Goal: Transaction & Acquisition: Purchase product/service

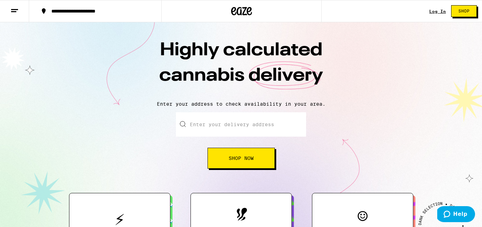
click at [435, 10] on div "Log In" at bounding box center [438, 11] width 17 height 5
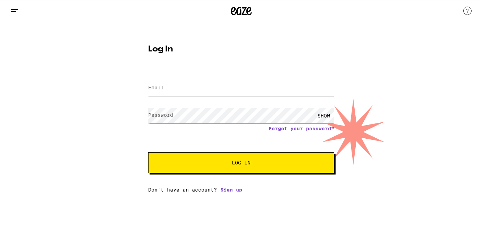
click at [191, 93] on input "Email" at bounding box center [241, 88] width 186 height 16
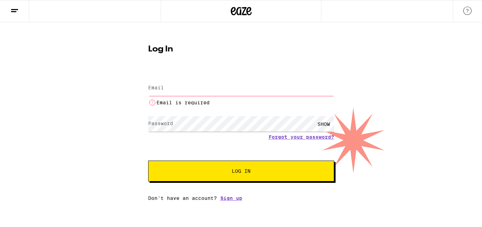
type input "mtiwana90@gmail.com"
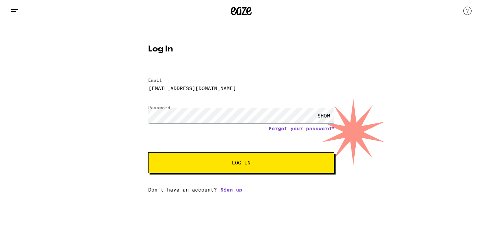
click at [214, 165] on span "Log In" at bounding box center [241, 162] width 130 height 5
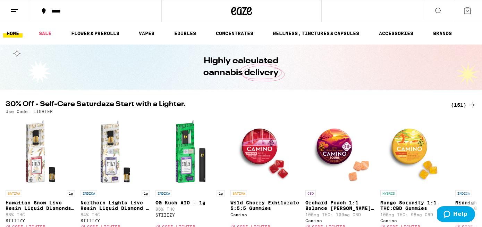
click at [439, 7] on icon at bounding box center [439, 11] width 8 height 8
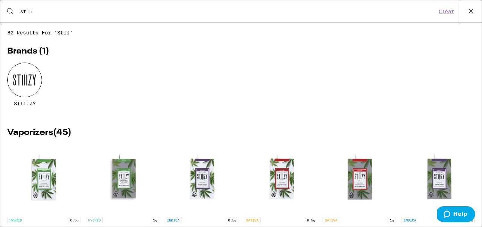
type input "stii"
click at [17, 80] on div at bounding box center [24, 80] width 35 height 35
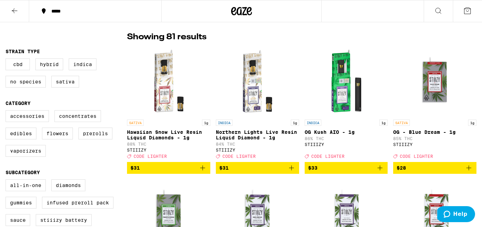
scroll to position [178, 0]
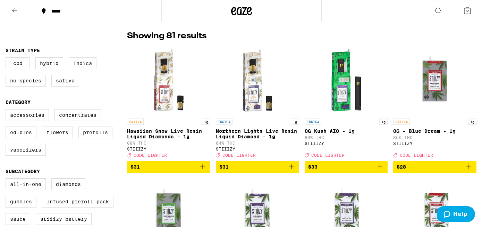
click at [79, 65] on label "Indica" at bounding box center [83, 63] width 28 height 12
click at [7, 59] on input "Indica" at bounding box center [7, 58] width 0 height 0
checkbox input "true"
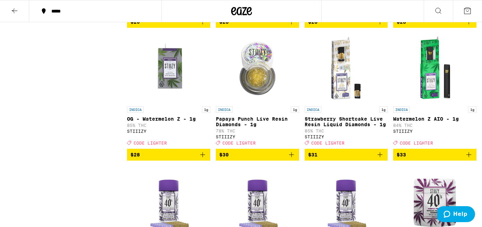
scroll to position [467, 0]
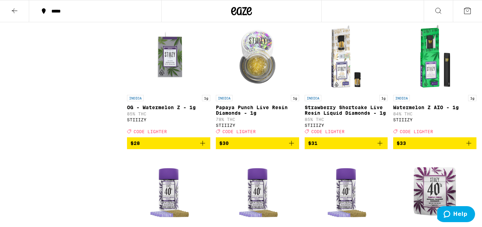
click at [206, 147] on icon "Add to bag" at bounding box center [203, 143] width 8 height 8
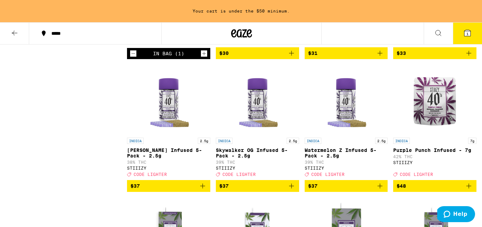
scroll to position [581, 0]
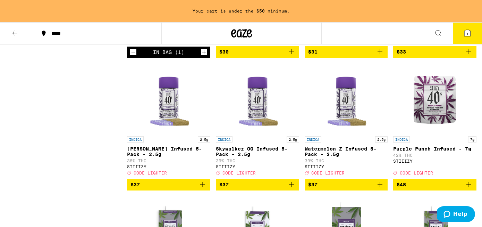
click at [380, 189] on icon "Add to bag" at bounding box center [380, 184] width 8 height 8
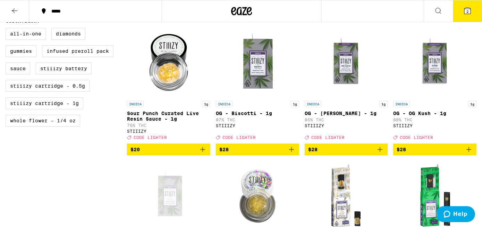
scroll to position [141, 0]
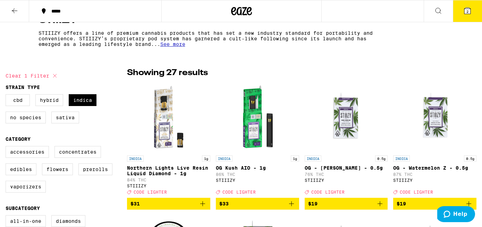
click at [469, 4] on button "2" at bounding box center [467, 11] width 29 height 22
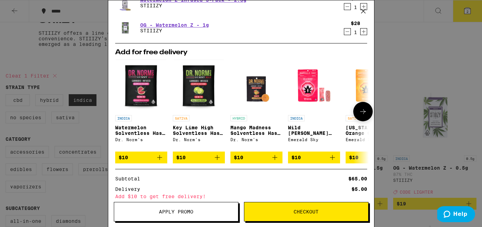
scroll to position [93, 0]
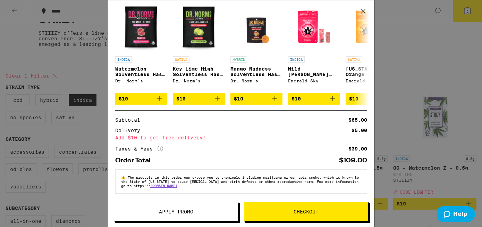
click at [203, 212] on span "Apply Promo" at bounding box center [176, 211] width 124 height 5
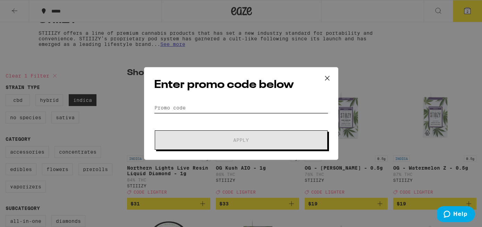
click at [207, 104] on input "Promo Code" at bounding box center [241, 107] width 174 height 10
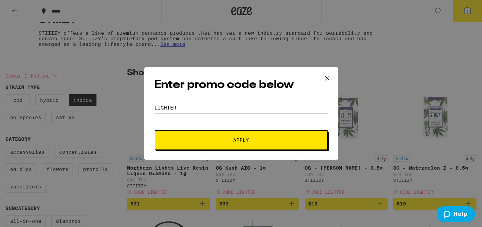
type input "LIGHTER"
click at [191, 134] on button "Apply" at bounding box center [241, 139] width 173 height 19
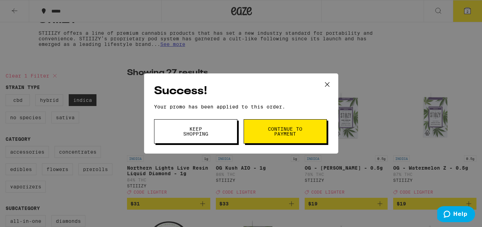
click at [331, 84] on icon at bounding box center [327, 84] width 10 height 10
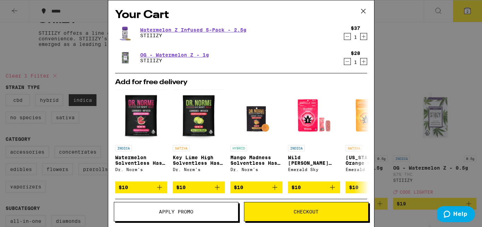
click at [365, 13] on icon at bounding box center [363, 11] width 10 height 10
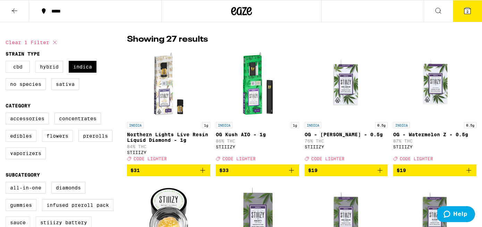
scroll to position [175, 0]
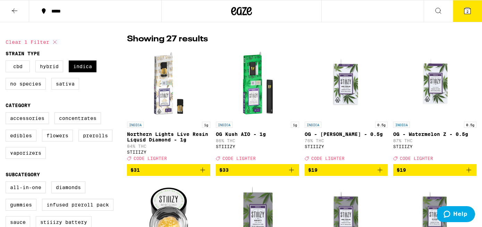
click at [470, 174] on icon "Add to bag" at bounding box center [469, 170] width 8 height 8
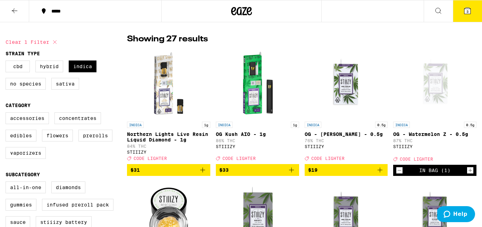
click at [473, 11] on button "3" at bounding box center [467, 11] width 29 height 22
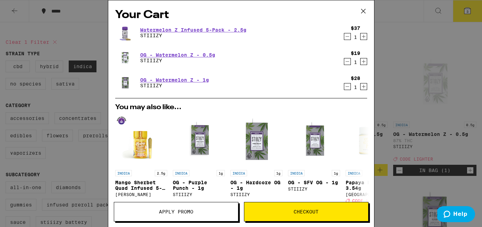
scroll to position [129, 0]
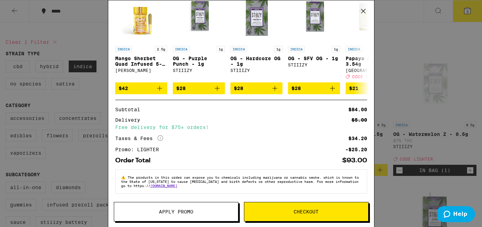
click at [295, 206] on button "Checkout" at bounding box center [306, 211] width 125 height 19
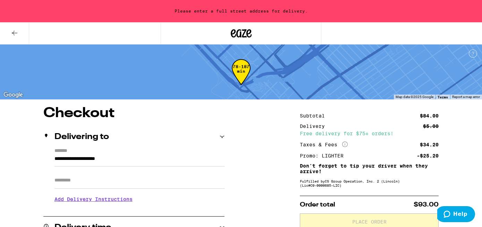
click at [185, 162] on input "**********" at bounding box center [140, 161] width 170 height 12
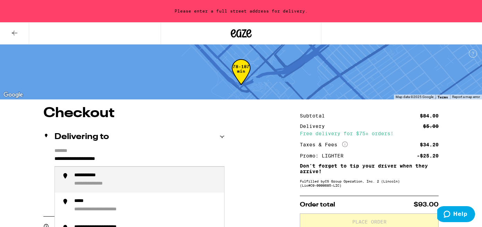
click at [185, 162] on input "**********" at bounding box center [140, 161] width 170 height 12
click at [183, 185] on div "**********" at bounding box center [146, 179] width 144 height 15
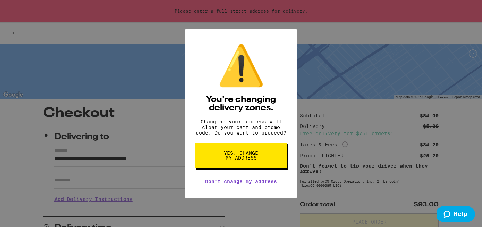
click at [233, 160] on span "Yes, change my address" at bounding box center [241, 155] width 36 height 10
type input "**********"
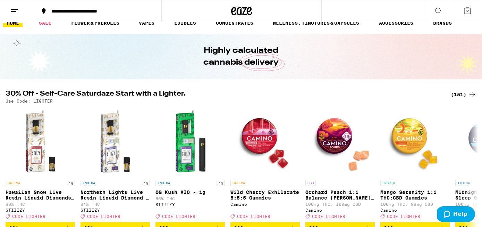
click at [433, 13] on button at bounding box center [438, 11] width 29 height 22
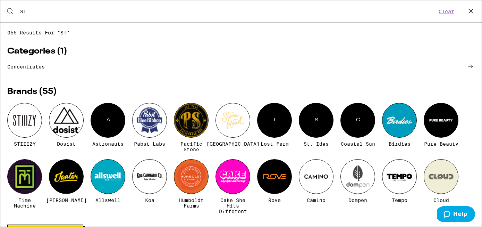
type input "ST"
click at [23, 104] on div at bounding box center [24, 120] width 35 height 35
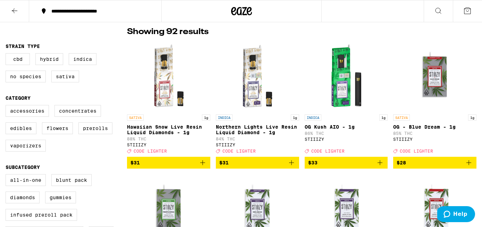
scroll to position [181, 0]
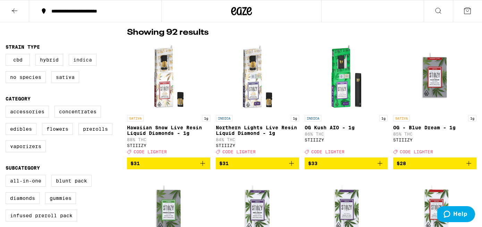
click at [84, 65] on label "Indica" at bounding box center [83, 60] width 28 height 12
click at [7, 55] on input "Indica" at bounding box center [7, 55] width 0 height 0
checkbox input "true"
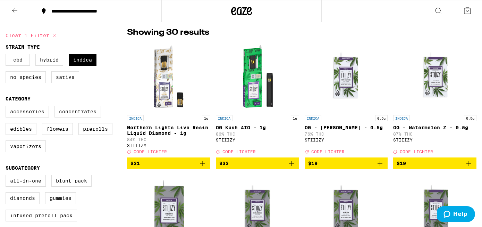
click at [466, 166] on icon "Add to bag" at bounding box center [469, 163] width 8 height 8
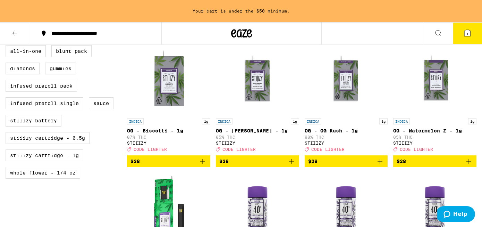
scroll to position [334, 0]
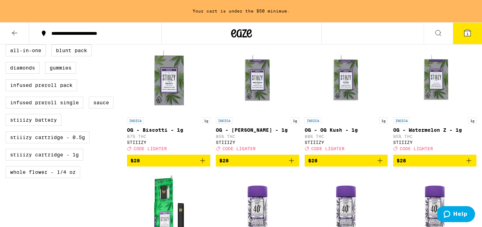
click at [466, 165] on icon "Add to bag" at bounding box center [469, 160] width 8 height 8
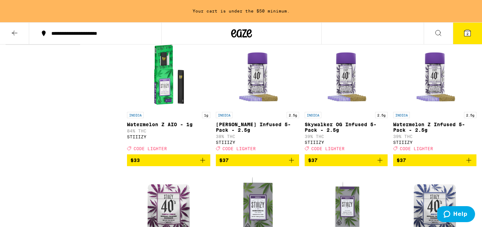
click at [471, 164] on icon "Add to bag" at bounding box center [469, 160] width 8 height 8
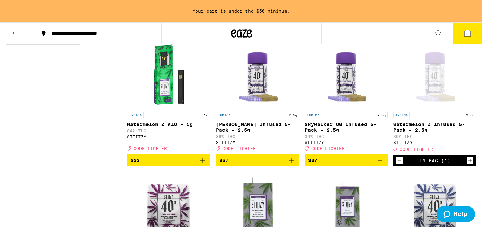
scroll to position [445, 0]
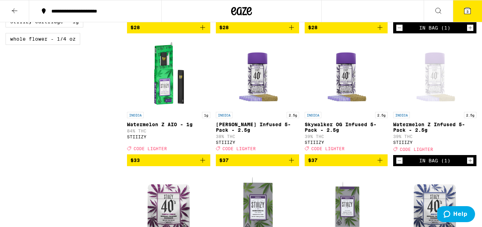
click at [468, 8] on icon at bounding box center [468, 11] width 6 height 6
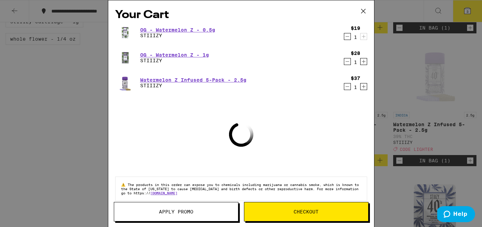
click at [167, 213] on span "Apply Promo" at bounding box center [176, 211] width 34 height 5
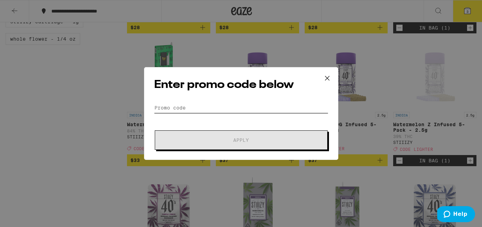
click at [222, 104] on input "Promo Code" at bounding box center [241, 107] width 174 height 10
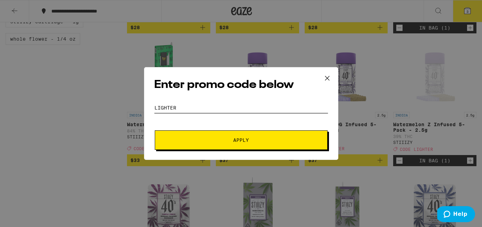
type input "LIGHTER"
click at [178, 135] on button "Apply" at bounding box center [241, 139] width 173 height 19
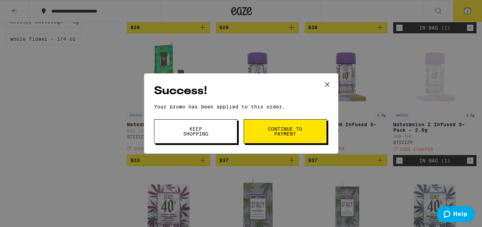
click at [330, 88] on icon at bounding box center [327, 84] width 10 height 10
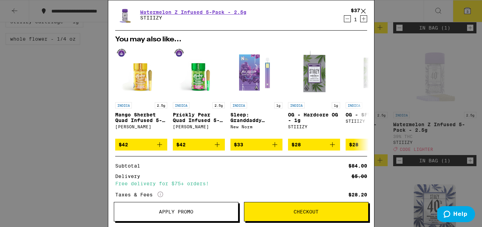
scroll to position [129, 0]
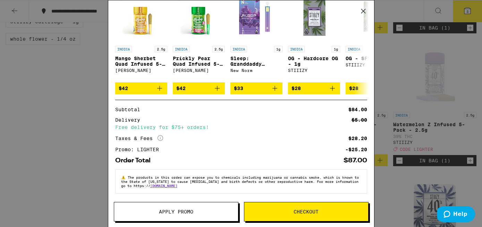
click at [270, 204] on button "Checkout" at bounding box center [306, 211] width 125 height 19
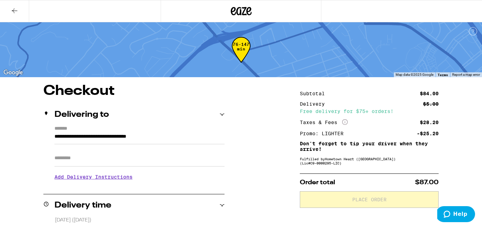
click at [164, 157] on input "Apt/Suite" at bounding box center [140, 158] width 170 height 17
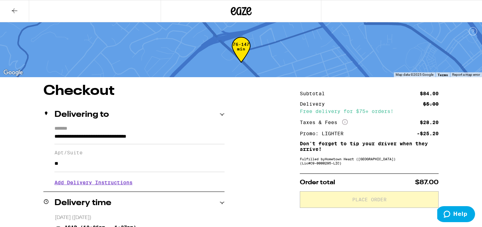
click at [220, 172] on input "**" at bounding box center [140, 163] width 170 height 17
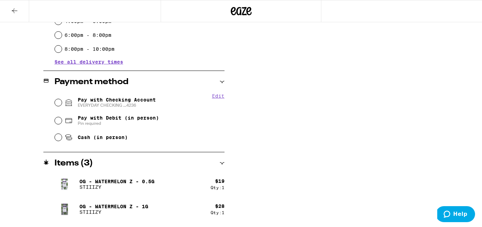
scroll to position [262, 0]
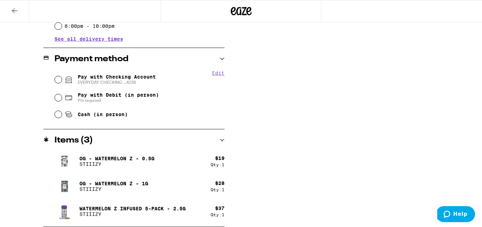
type input "**"
click at [61, 83] on input "Pay with Checking Account EVERYDAY CHECKING ...4236" at bounding box center [58, 79] width 7 height 7
radio input "true"
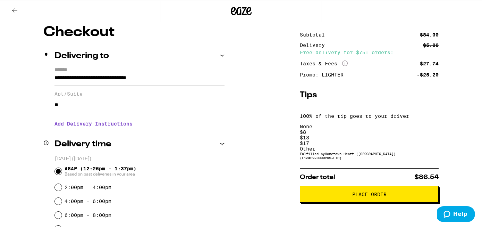
scroll to position [60, 0]
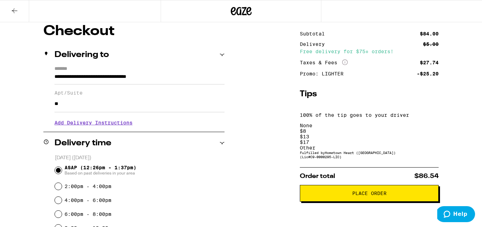
click at [350, 123] on div "None $ 8 $ 13 $ 17 Other" at bounding box center [369, 137] width 139 height 28
click at [339, 128] on div "$ 8" at bounding box center [369, 131] width 139 height 6
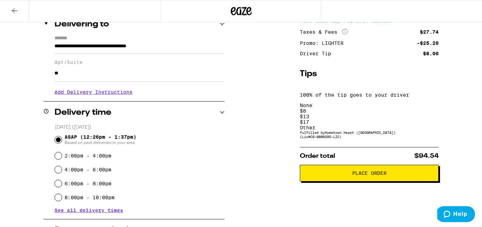
scroll to position [91, 0]
click at [370, 170] on span "Place Order" at bounding box center [370, 172] width 34 height 5
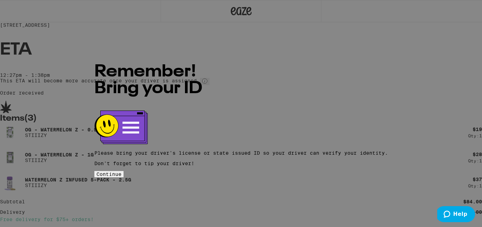
click at [124, 171] on button "Continue" at bounding box center [108, 174] width 29 height 6
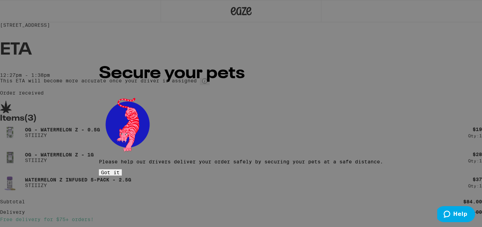
click at [122, 171] on button "Got it" at bounding box center [110, 172] width 23 height 6
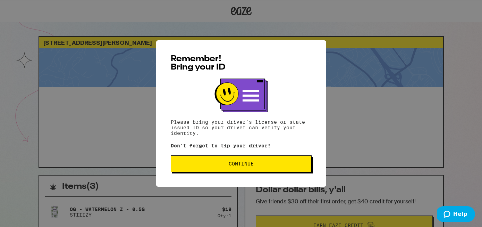
click at [212, 168] on button "Continue" at bounding box center [241, 163] width 141 height 17
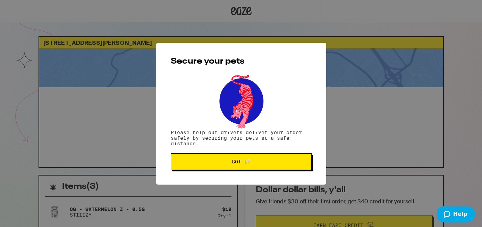
click at [213, 166] on button "Got it" at bounding box center [241, 161] width 141 height 17
